Goal: Use online tool/utility: Use online tool/utility

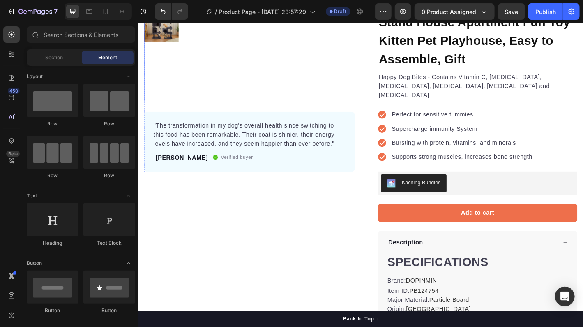
scroll to position [41, 0]
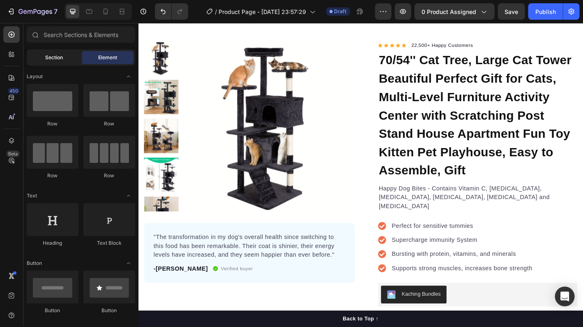
click at [58, 61] on div "Section" at bounding box center [54, 57] width 52 height 13
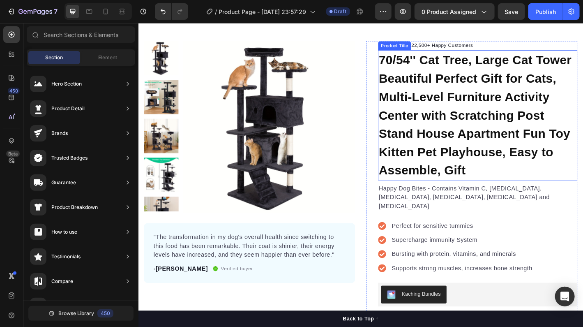
click at [406, 62] on h1 "70/54'' Cat Tree, Large Cat Tower Beautiful Perfect Gift for Cats, Multi-Level …" at bounding box center [514, 125] width 221 height 144
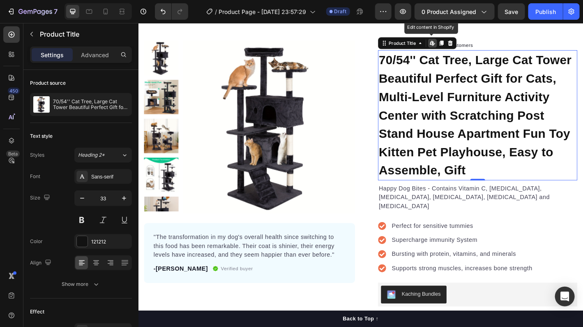
click at [462, 47] on icon at bounding box center [464, 45] width 7 height 7
click at [417, 64] on h1 "70/54'' Cat Tree, Large Cat Tower Beautiful Perfect Gift for Cats, Multi-Level …" at bounding box center [514, 125] width 221 height 144
click at [406, 61] on h1 "70/54'' Cat Tree, Large Cat Tower Beautiful Perfect Gift for Cats, Multi-Level …" at bounding box center [514, 125] width 221 height 144
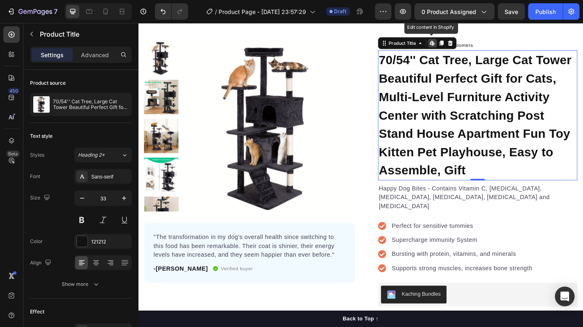
drag, startPoint x: 480, startPoint y: 95, endPoint x: 488, endPoint y: 106, distance: 13.8
click at [480, 95] on h1 "70/54'' Cat Tree, Large Cat Tower Beautiful Perfect Gift for Cats, Multi-Level …" at bounding box center [514, 125] width 221 height 144
drag, startPoint x: 488, startPoint y: 106, endPoint x: 513, endPoint y: 144, distance: 45.9
click at [489, 106] on h1 "70/54'' Cat Tree, Large Cat Tower Beautiful Perfect Gift for Cats, Multi-Level …" at bounding box center [514, 125] width 221 height 144
click at [500, 180] on h1 "70/54'' Cat Tree, Large Cat Tower Beautiful Perfect Gift for Cats, Multi-Level …" at bounding box center [514, 125] width 221 height 144
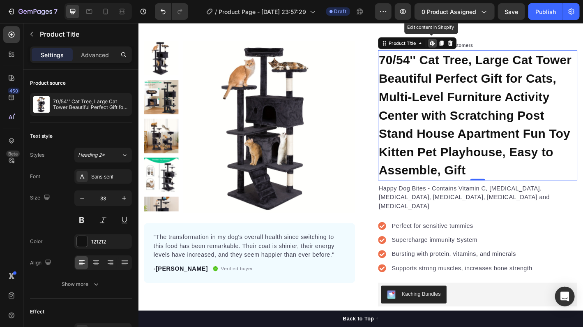
click at [498, 183] on h1 "70/54'' Cat Tree, Large Cat Tower Beautiful Perfect Gift for Cats, Multi-Level …" at bounding box center [514, 125] width 221 height 144
click at [491, 183] on h1 "70/54'' Cat Tree, Large Cat Tower Beautiful Perfect Gift for Cats, Multi-Level …" at bounding box center [514, 125] width 221 height 144
click at [489, 183] on h1 "70/54'' Cat Tree, Large Cat Tower Beautiful Perfect Gift for Cats, Multi-Level …" at bounding box center [514, 125] width 221 height 144
click at [494, 144] on h1 "70/54'' Cat Tree, Large Cat Tower Beautiful Perfect Gift for Cats, Multi-Level …" at bounding box center [514, 125] width 221 height 144
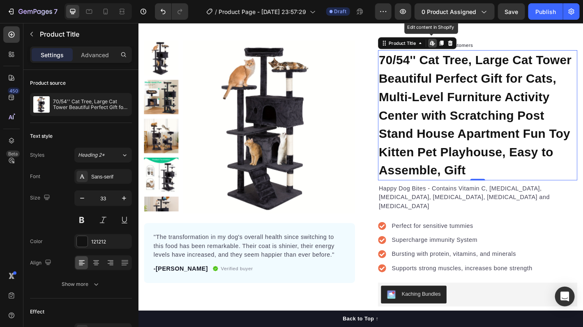
click at [494, 144] on h1 "70/54'' Cat Tree, Large Cat Tower Beautiful Perfect Gift for Cats, Multi-Level …" at bounding box center [514, 125] width 221 height 144
click at [471, 46] on icon at bounding box center [474, 45] width 7 height 7
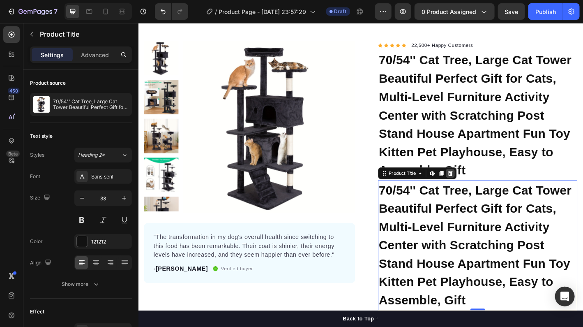
click at [482, 189] on icon at bounding box center [484, 190] width 5 height 6
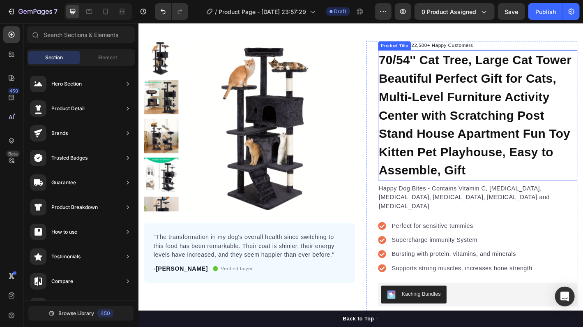
click at [423, 58] on h1 "70/54'' Cat Tree, Large Cat Tower Beautiful Perfect Gift for Cats, Multi-Level …" at bounding box center [514, 125] width 221 height 144
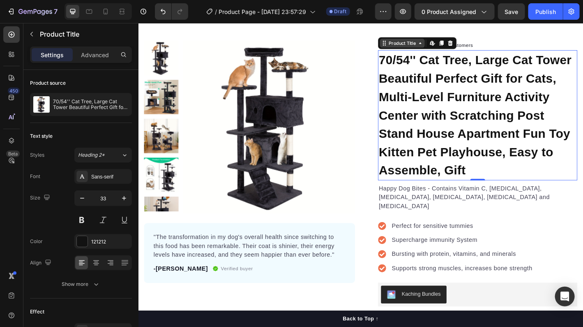
click at [414, 47] on div "Product Title" at bounding box center [430, 45] width 33 height 7
click at [453, 86] on h1 "70/54'' Cat Tree, Large Cat Tower Beautiful Perfect Gift for Cats, Multi-Level …" at bounding box center [514, 125] width 221 height 144
click at [482, 150] on h1 "70/54'' Cat Tree, Large Cat Tower Beautiful Perfect Gift for Cats, Multi-Level …" at bounding box center [514, 125] width 221 height 144
click at [477, 139] on h1 "70/54'' Cat Tree, Large Cat Tower Beautiful Perfect Gift for Cats, Multi-Level …" at bounding box center [514, 125] width 221 height 144
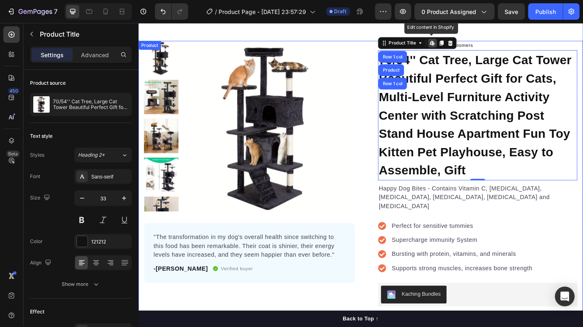
click at [382, 124] on div "Product Images "The transformation in my dog's overall health since switching t…" at bounding box center [384, 280] width 493 height 474
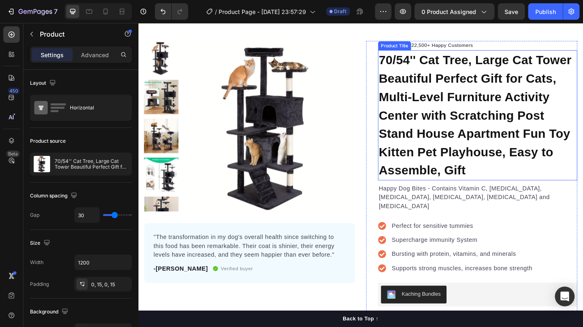
click at [482, 92] on h1 "70/54'' Cat Tree, Large Cat Tower Beautiful Perfect Gift for Cats, Multi-Level …" at bounding box center [514, 125] width 221 height 144
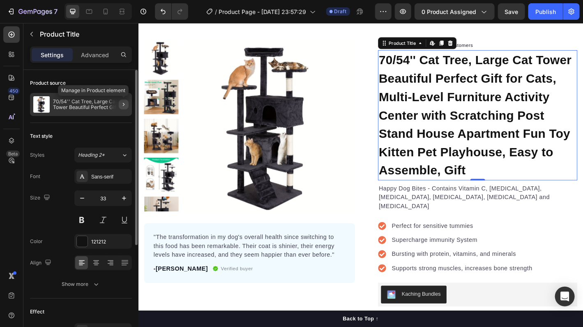
click at [121, 102] on icon "button" at bounding box center [123, 104] width 7 height 7
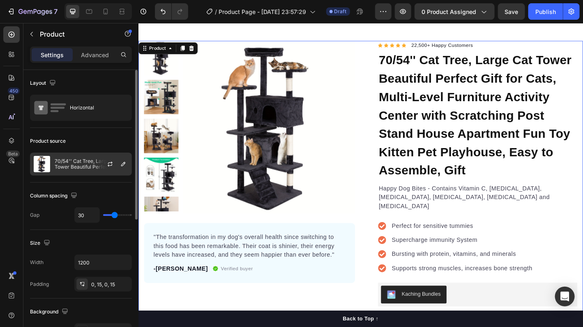
click at [88, 163] on p "70/54'' Cat Tree, Large Cat Tower Beautiful Perfect Gift for Cats, Multi-Level …" at bounding box center [92, 164] width 74 height 12
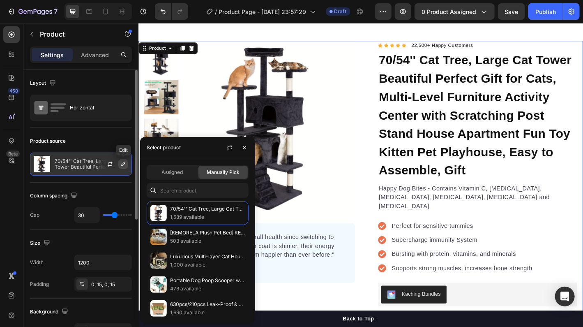
click at [126, 163] on icon "button" at bounding box center [123, 164] width 7 height 7
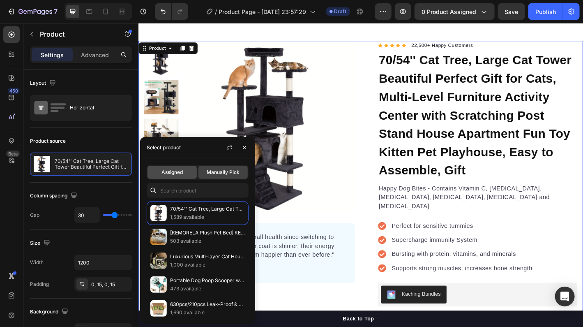
click at [168, 176] on div "Assigned" at bounding box center [172, 172] width 49 height 13
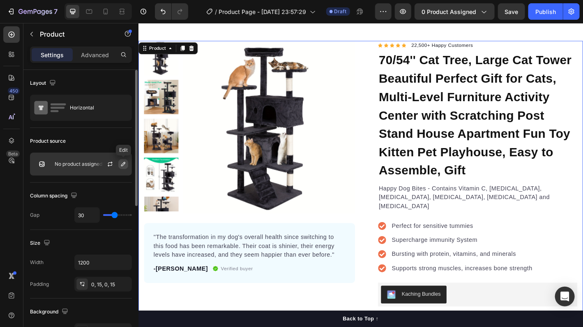
click at [123, 164] on icon "button" at bounding box center [123, 164] width 7 height 7
drag, startPoint x: 92, startPoint y: 163, endPoint x: 62, endPoint y: 162, distance: 30.0
click at [58, 158] on div "No product assigned" at bounding box center [81, 164] width 102 height 23
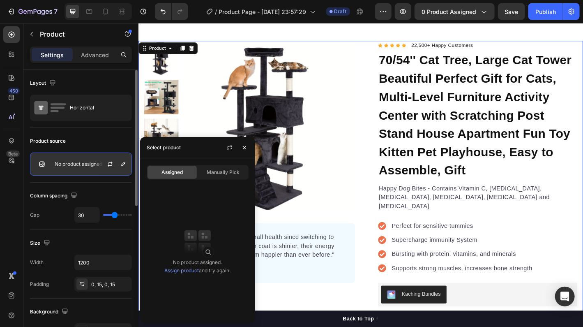
click at [63, 163] on p "No product assigned" at bounding box center [79, 164] width 48 height 6
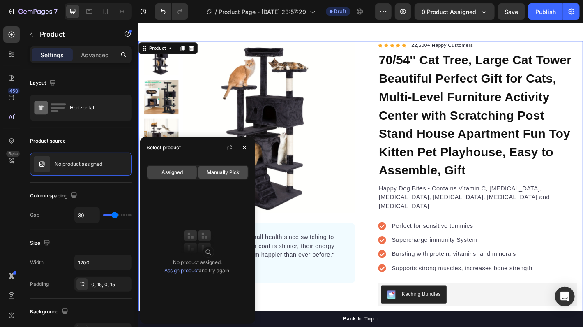
click at [214, 169] on span "Manually Pick" at bounding box center [223, 172] width 33 height 7
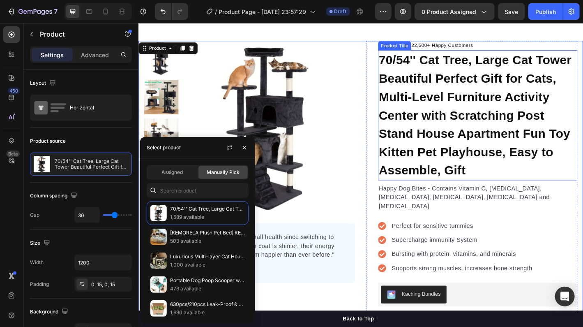
click at [424, 153] on h1 "70/54'' Cat Tree, Large Cat Tower Beautiful Perfect Gift for Cats, Multi-Level …" at bounding box center [514, 125] width 221 height 144
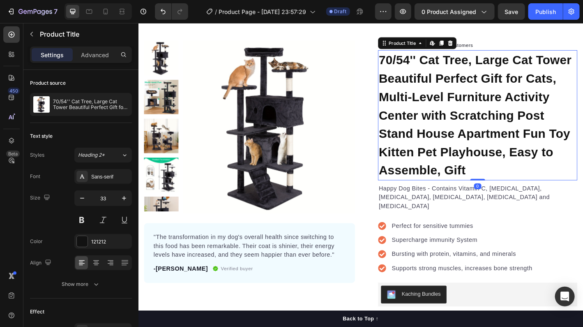
click at [470, 64] on h1 "70/54'' Cat Tree, Large Cat Tower Beautiful Perfect Gift for Cats, Multi-Level …" at bounding box center [514, 125] width 221 height 144
click at [418, 64] on h1 "70/54'' Cat Tree, Large Cat Tower Beautiful Perfect Gift for Cats, Multi-Level …" at bounding box center [514, 125] width 221 height 144
click at [497, 186] on h1 "70/54'' Cat Tree, Large Cat Tower Beautiful Perfect Gift for Cats, Multi-Level …" at bounding box center [514, 125] width 221 height 144
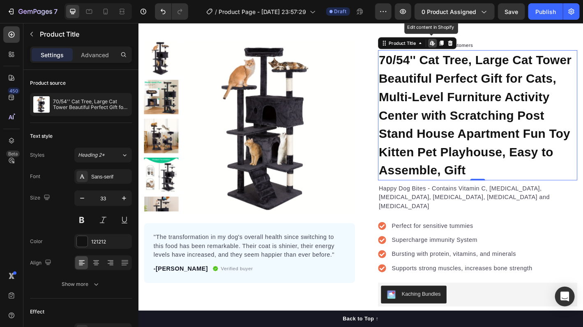
click at [497, 186] on h1 "70/54'' Cat Tree, Large Cat Tower Beautiful Perfect Gift for Cats, Multi-Level …" at bounding box center [514, 125] width 221 height 144
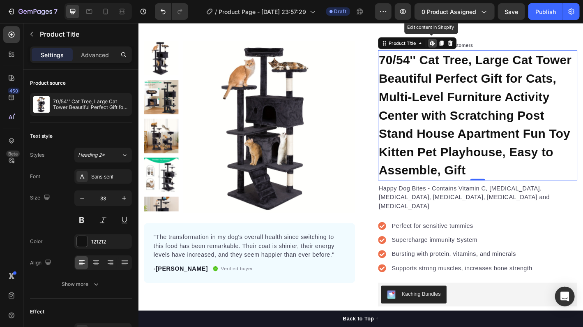
click at [496, 186] on h1 "70/54'' Cat Tree, Large Cat Tower Beautiful Perfect Gift for Cats, Multi-Level …" at bounding box center [514, 125] width 221 height 144
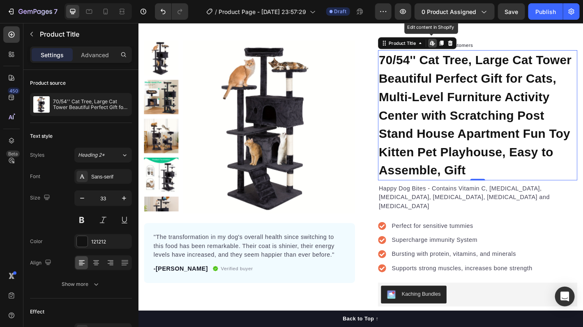
click at [496, 186] on h1 "70/54'' Cat Tree, Large Cat Tower Beautiful Perfect Gift for Cats, Multi-Level …" at bounding box center [514, 125] width 221 height 144
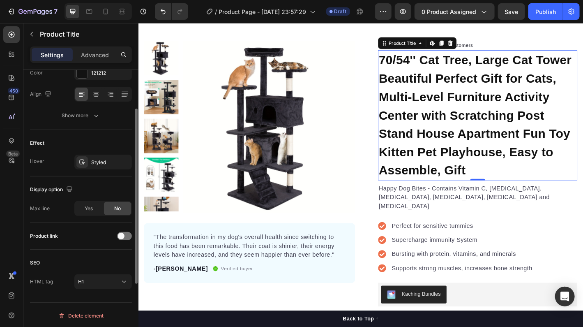
scroll to position [0, 0]
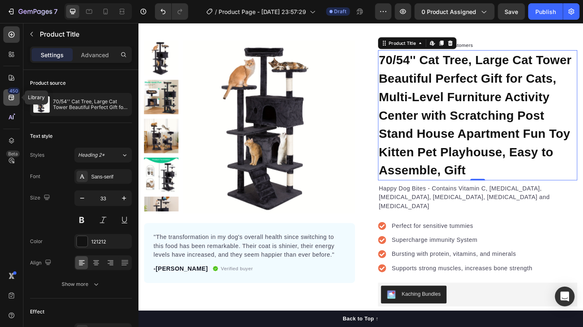
click at [16, 100] on div "450" at bounding box center [11, 97] width 16 height 16
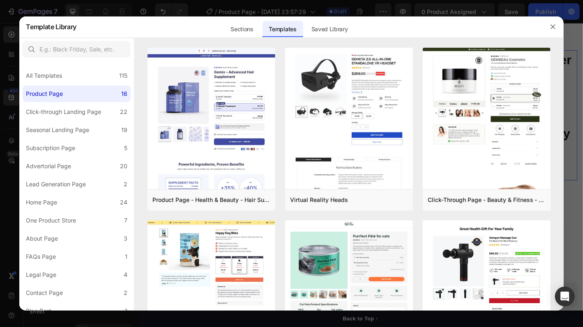
click at [12, 117] on div at bounding box center [291, 163] width 583 height 327
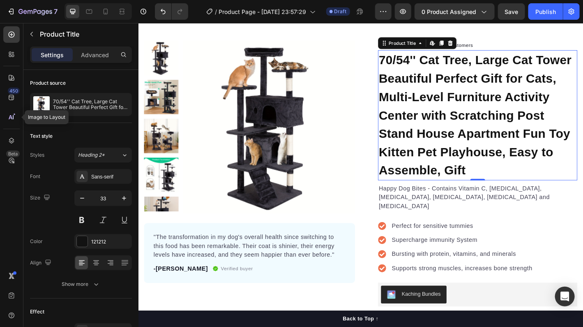
click at [12, 117] on icon at bounding box center [11, 117] width 8 height 8
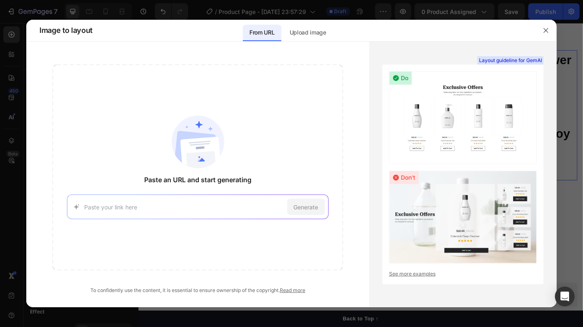
drag, startPoint x: 164, startPoint y: 198, endPoint x: 102, endPoint y: 205, distance: 62.5
click at [102, 205] on input at bounding box center [183, 207] width 199 height 9
paste input "[URL][DOMAIN_NAME][DOMAIN_NAME].."
type input "[URL][DOMAIN_NAME][DOMAIN_NAME].."
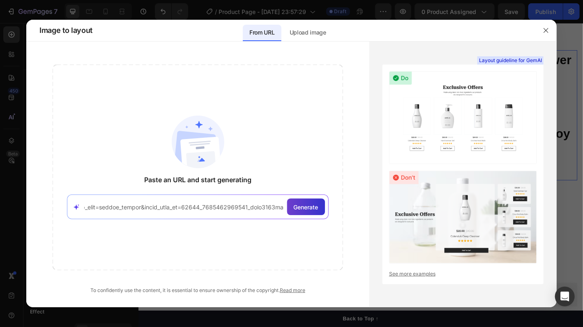
click at [307, 206] on span "Generate" at bounding box center [306, 207] width 25 height 9
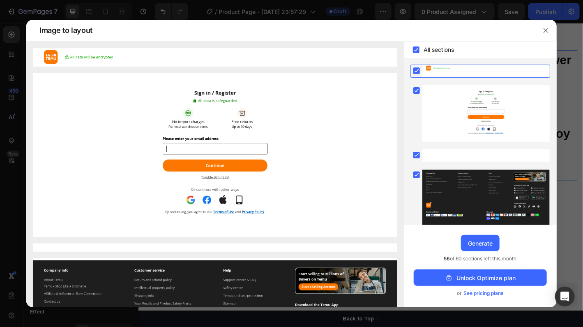
click at [180, 145] on img at bounding box center [215, 155] width 365 height 164
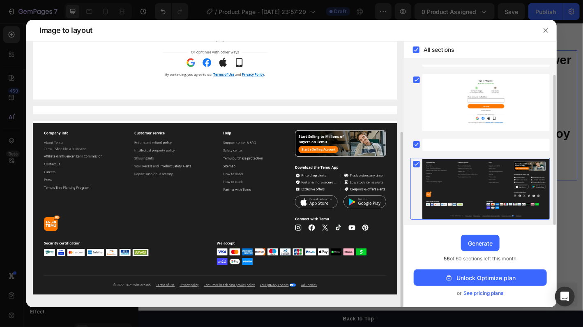
scroll to position [0, 0]
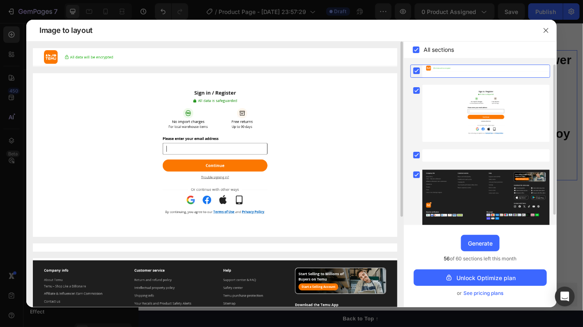
click at [122, 85] on img at bounding box center [215, 155] width 365 height 164
drag, startPoint x: 548, startPoint y: 28, endPoint x: 454, endPoint y: 6, distance: 96.8
click at [548, 28] on icon "button" at bounding box center [546, 30] width 5 height 5
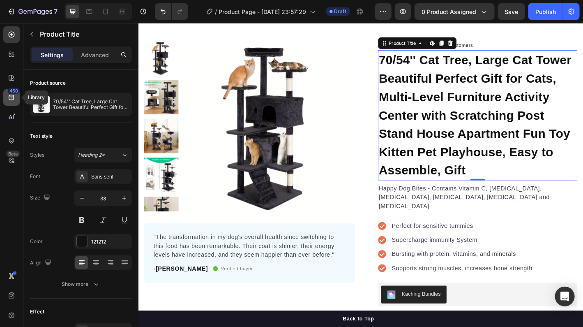
click at [10, 100] on icon at bounding box center [11, 97] width 8 height 8
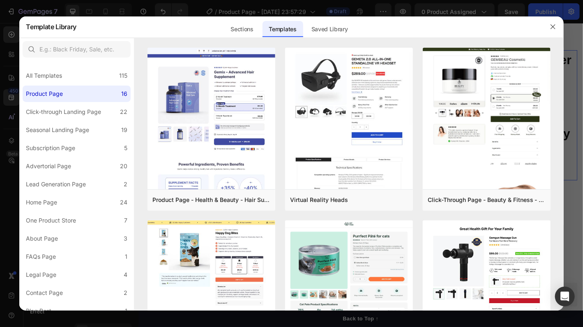
click at [6, 137] on div at bounding box center [291, 163] width 583 height 327
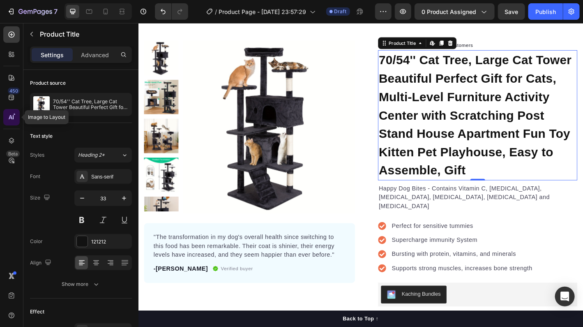
click at [15, 118] on icon at bounding box center [11, 117] width 8 height 8
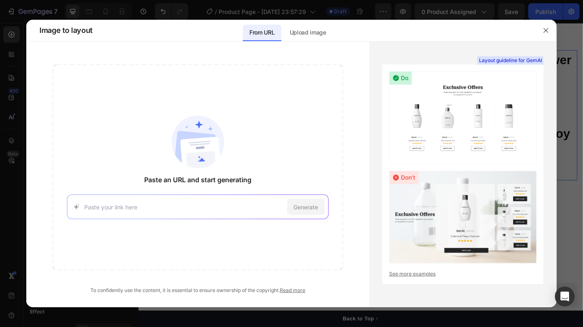
click at [128, 208] on input at bounding box center [183, 207] width 199 height 9
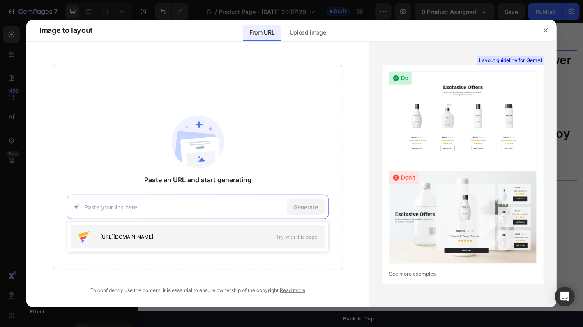
click at [130, 238] on span "[URL][DOMAIN_NAME]" at bounding box center [126, 236] width 53 height 7
type input "[URL][DOMAIN_NAME]"
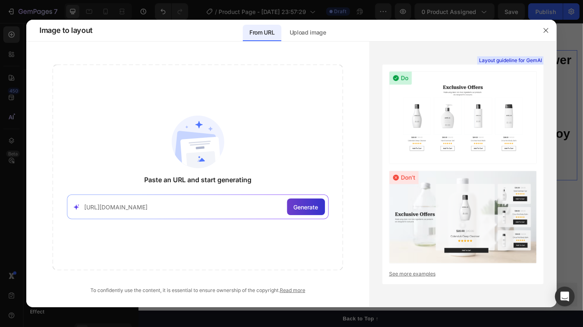
click at [297, 209] on span "Generate" at bounding box center [306, 207] width 25 height 9
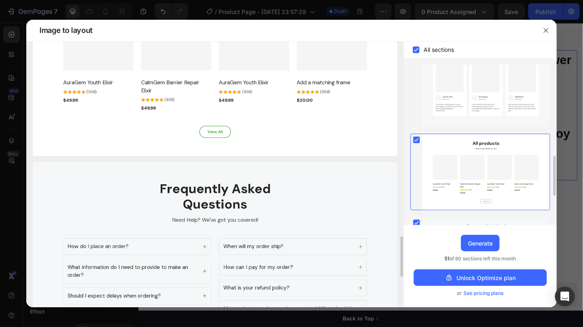
scroll to position [215, 0]
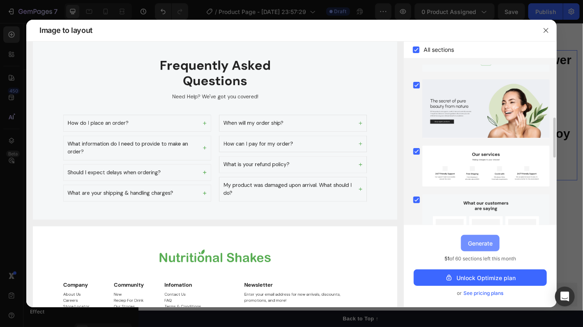
click at [482, 243] on div "Generate" at bounding box center [480, 243] width 25 height 9
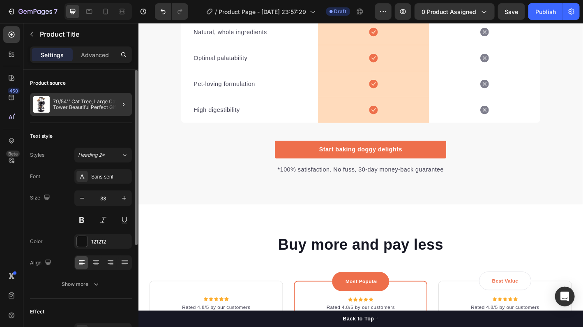
scroll to position [1603, 0]
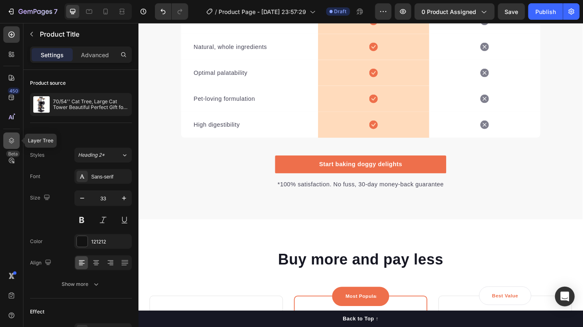
click at [7, 139] on icon at bounding box center [11, 141] width 8 height 8
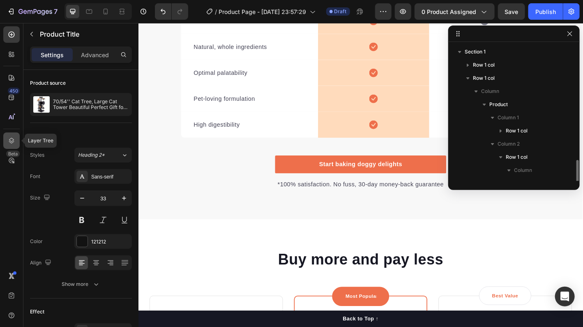
scroll to position [90, 0]
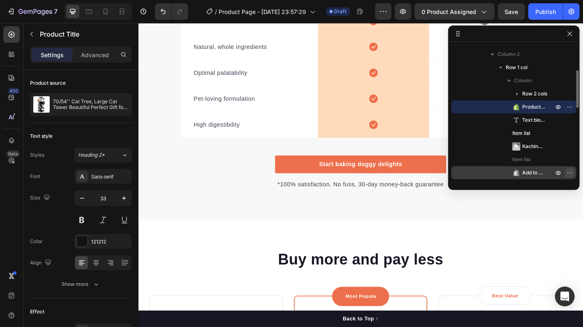
click at [569, 171] on icon "button" at bounding box center [570, 172] width 7 height 7
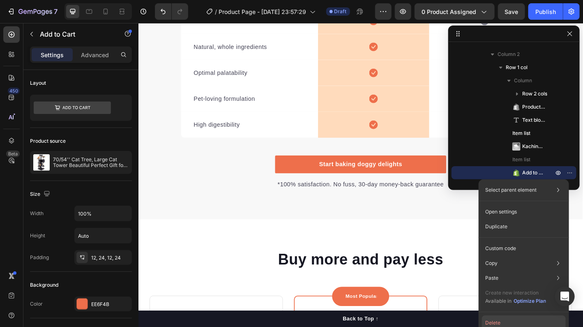
click at [502, 321] on button "Delete" at bounding box center [524, 322] width 84 height 15
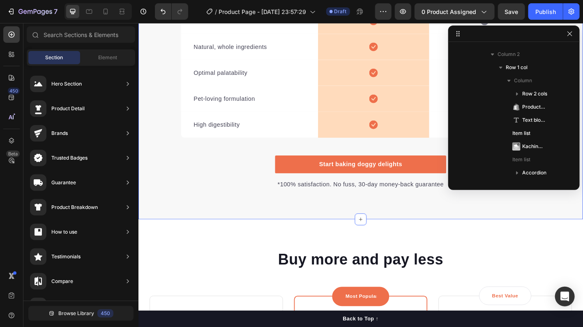
click at [161, 132] on div "We’re a whole different breed. Heading It’s easy to see why Super Tummy Daily i…" at bounding box center [384, 14] width 493 height 387
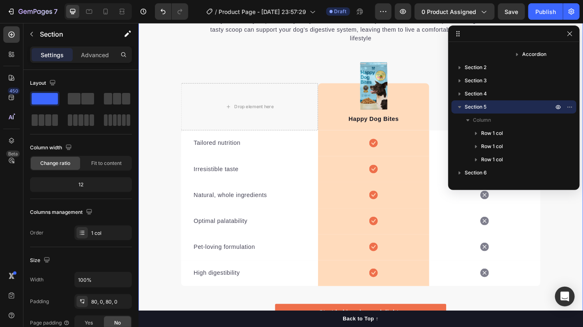
scroll to position [1233, 0]
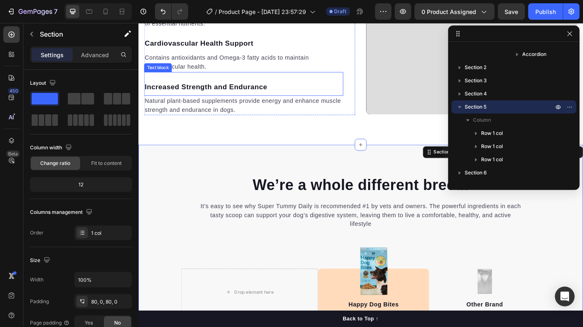
click at [181, 85] on div "Increased Strength and Endurance Text block" at bounding box center [254, 90] width 221 height 27
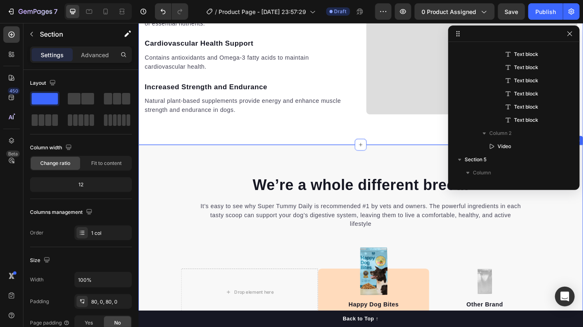
scroll to position [195, 0]
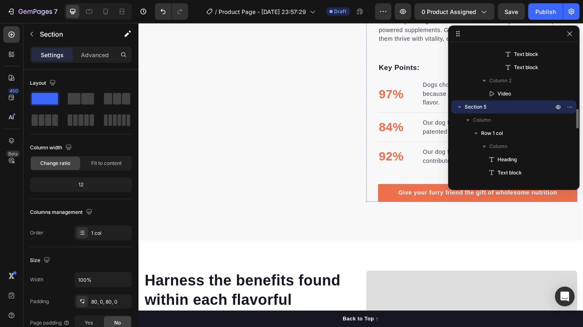
scroll to position [534, 0]
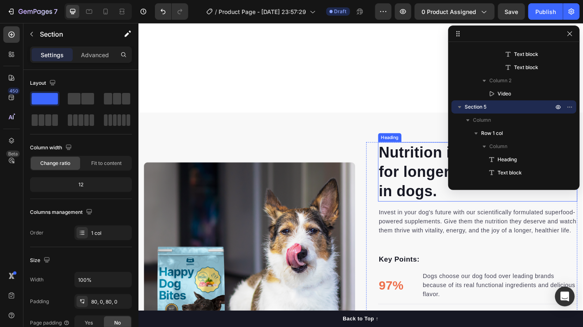
click at [574, 37] on div at bounding box center [570, 34] width 10 height 10
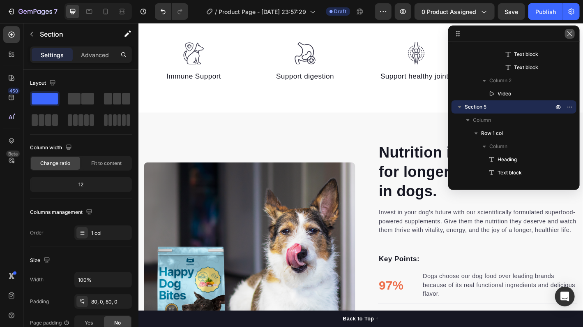
click at [573, 35] on icon "button" at bounding box center [570, 33] width 7 height 7
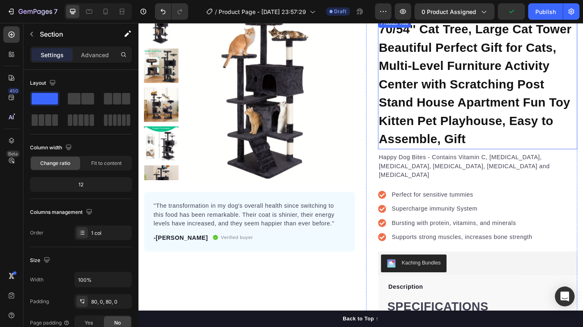
scroll to position [0, 0]
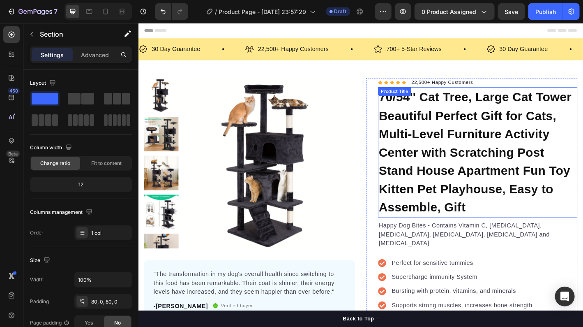
click at [406, 106] on h1 "70/54'' Cat Tree, Large Cat Tower Beautiful Perfect Gift for Cats, Multi-Level …" at bounding box center [514, 166] width 221 height 144
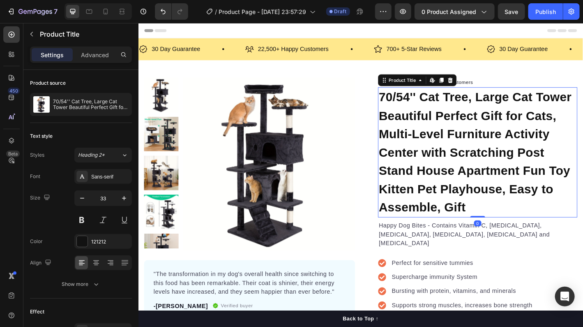
click at [493, 224] on h1 "70/54'' Cat Tree, Large Cat Tower Beautiful Perfect Gift for Cats, Multi-Level …" at bounding box center [514, 166] width 221 height 144
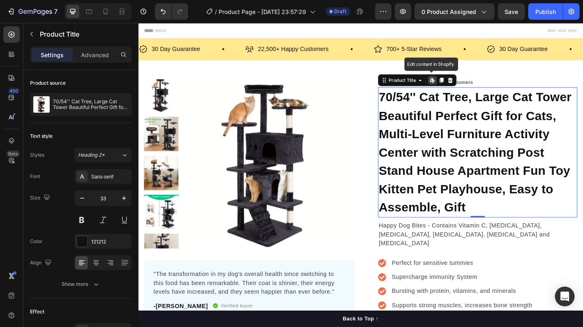
click at [493, 224] on h1 "70/54'' Cat Tree, Large Cat Tower Beautiful Perfect Gift for Cats, Multi-Level …" at bounding box center [514, 166] width 221 height 144
click at [462, 88] on icon at bounding box center [464, 86] width 7 height 7
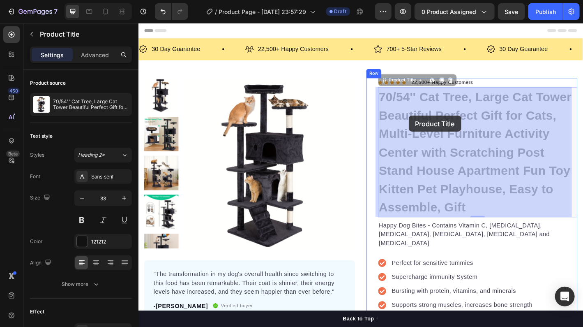
drag, startPoint x: 403, startPoint y: 103, endPoint x: 423, endPoint y: 114, distance: 23.2
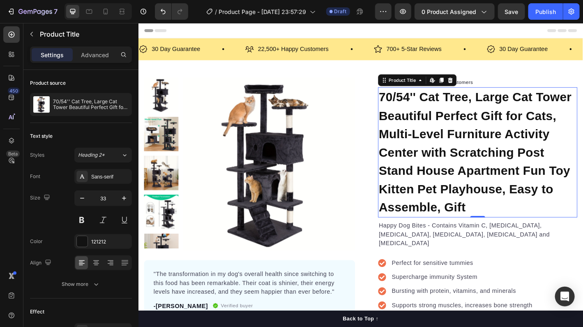
click at [438, 126] on h1 "70/54'' Cat Tree, Large Cat Tower Beautiful Perfect Gift for Cats, Multi-Level …" at bounding box center [514, 166] width 221 height 144
click at [411, 102] on h1 "70/54'' Cat Tree, Large Cat Tower Beautiful Perfect Gift for Cats, Multi-Level …" at bounding box center [514, 166] width 221 height 144
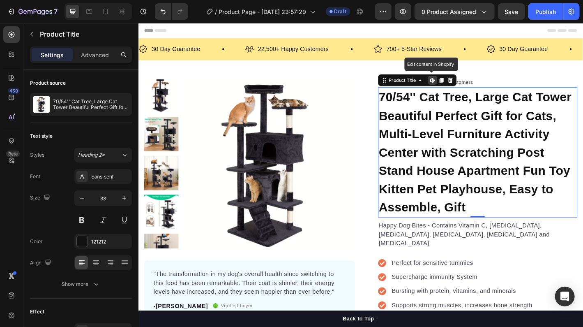
click at [406, 103] on h1 "70/54'' Cat Tree, Large Cat Tower Beautiful Perfect Gift for Cats, Multi-Level …" at bounding box center [514, 166] width 221 height 144
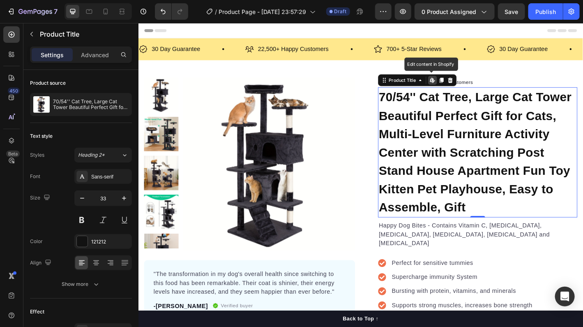
click at [495, 234] on h1 "70/54'' Cat Tree, Large Cat Tower Beautiful Perfect Gift for Cats, Multi-Level …" at bounding box center [514, 166] width 221 height 144
click at [495, 221] on h1 "70/54'' Cat Tree, Large Cat Tower Beautiful Perfect Gift for Cats, Multi-Level …" at bounding box center [514, 166] width 221 height 144
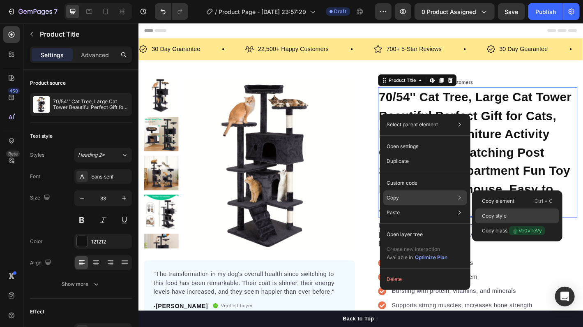
click at [488, 215] on p "Copy style" at bounding box center [494, 215] width 25 height 7
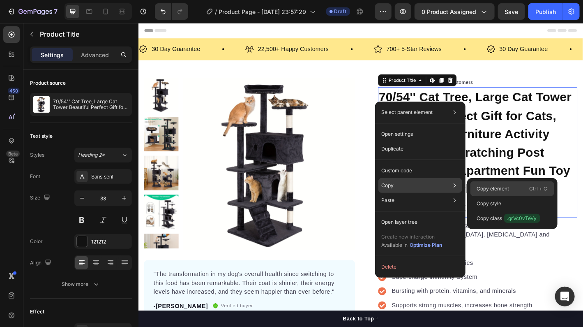
click at [490, 185] on p "Copy element" at bounding box center [493, 188] width 32 height 7
